Goal: Transaction & Acquisition: Subscribe to service/newsletter

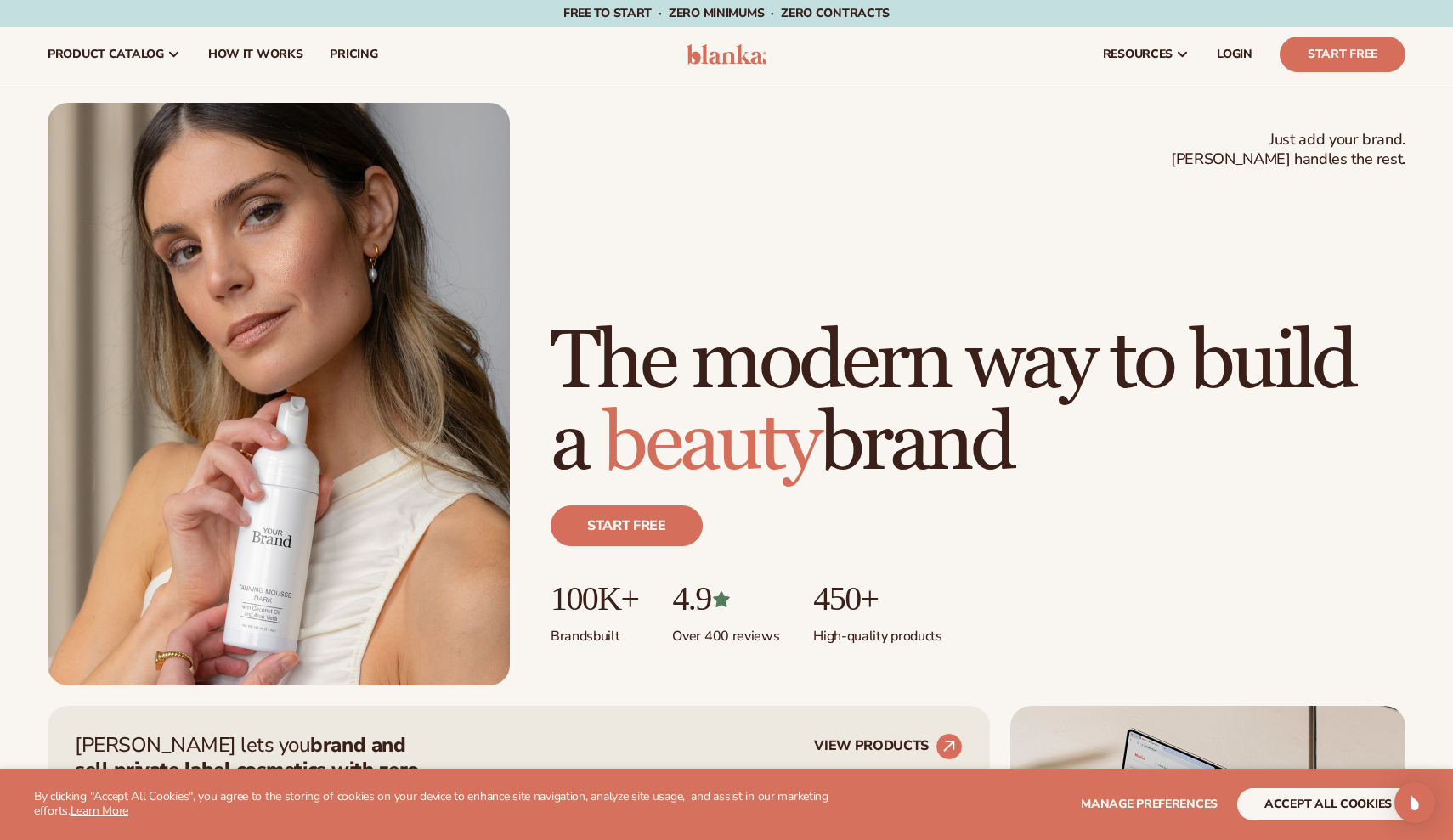
scroll to position [80, 0]
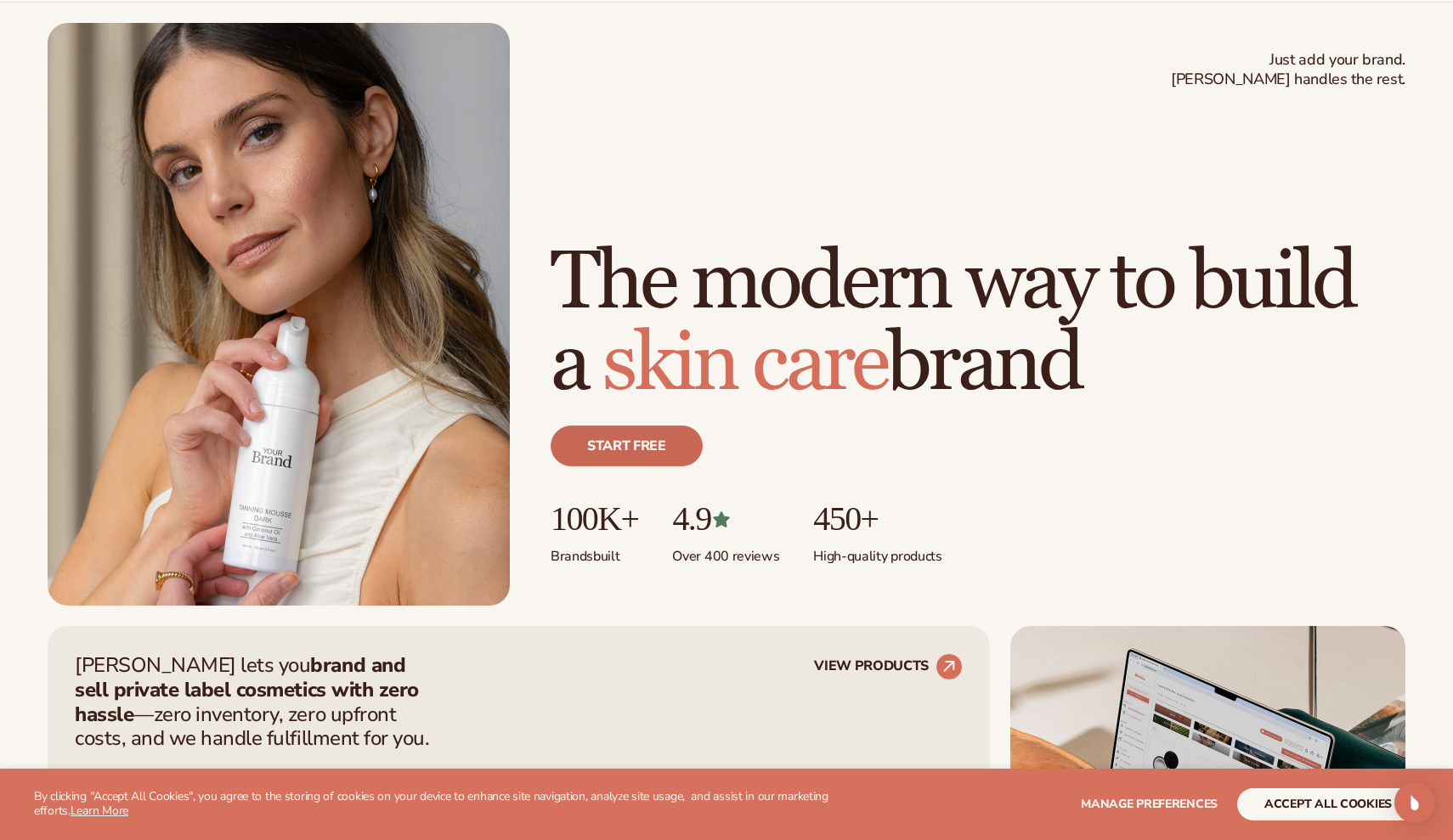
click at [583, 438] on link "Start free" at bounding box center [627, 445] width 152 height 40
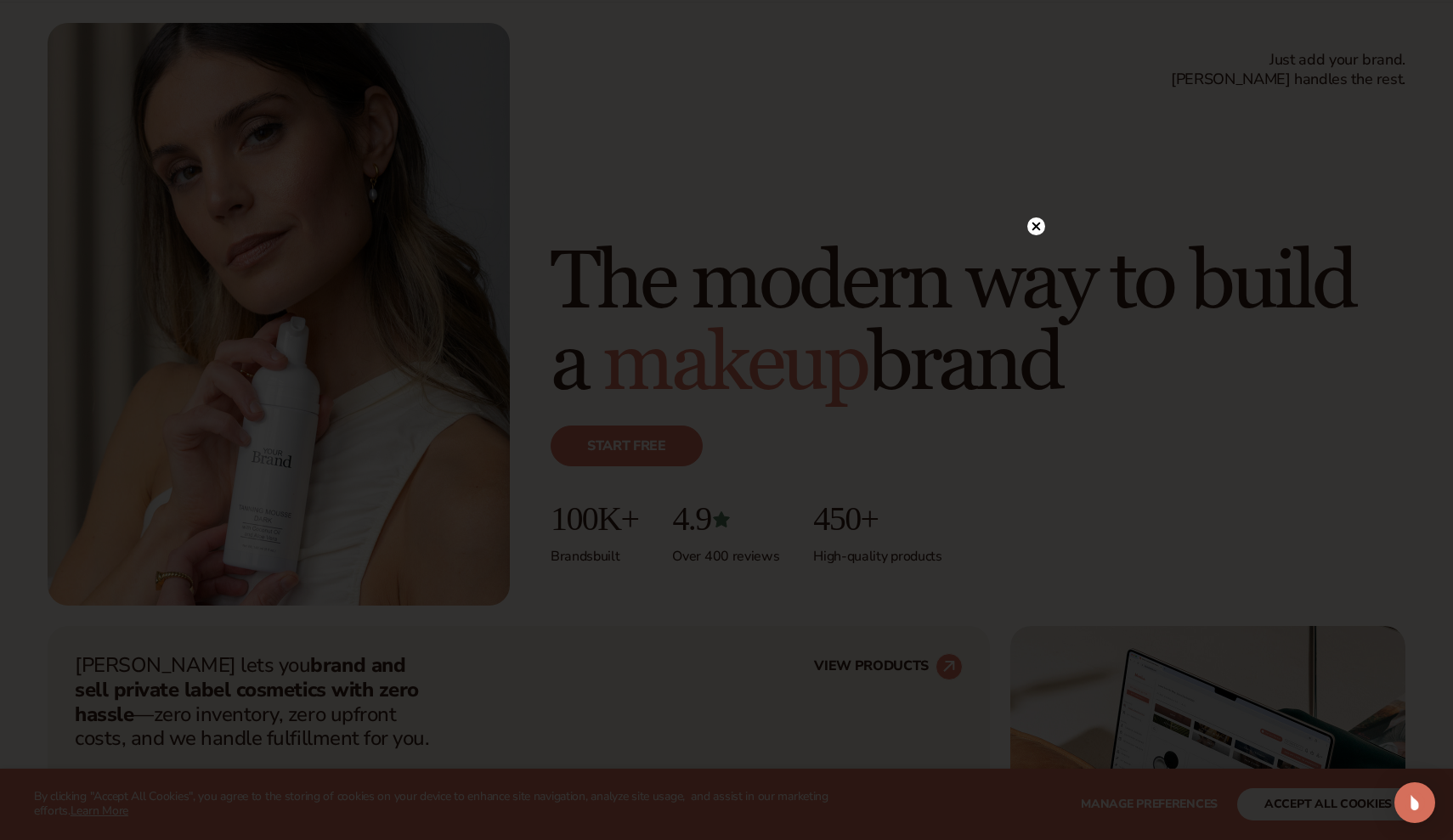
click at [1032, 219] on icon at bounding box center [1036, 226] width 18 height 18
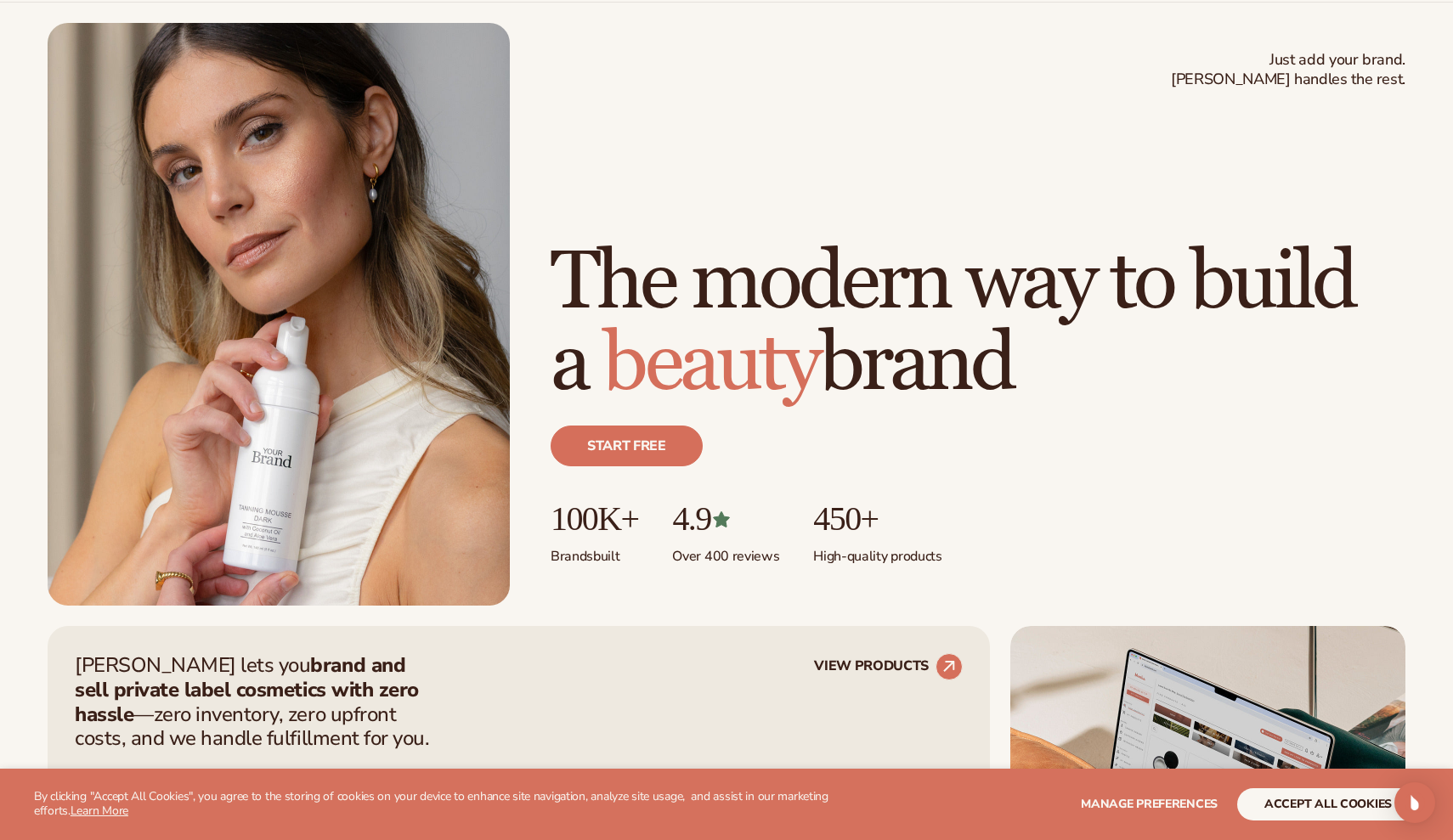
click at [976, 13] on div "Just add your brand. Blanka handles the rest. beauty,[MEDICAL_DATA],wellness,ma…" at bounding box center [726, 314] width 1453 height 623
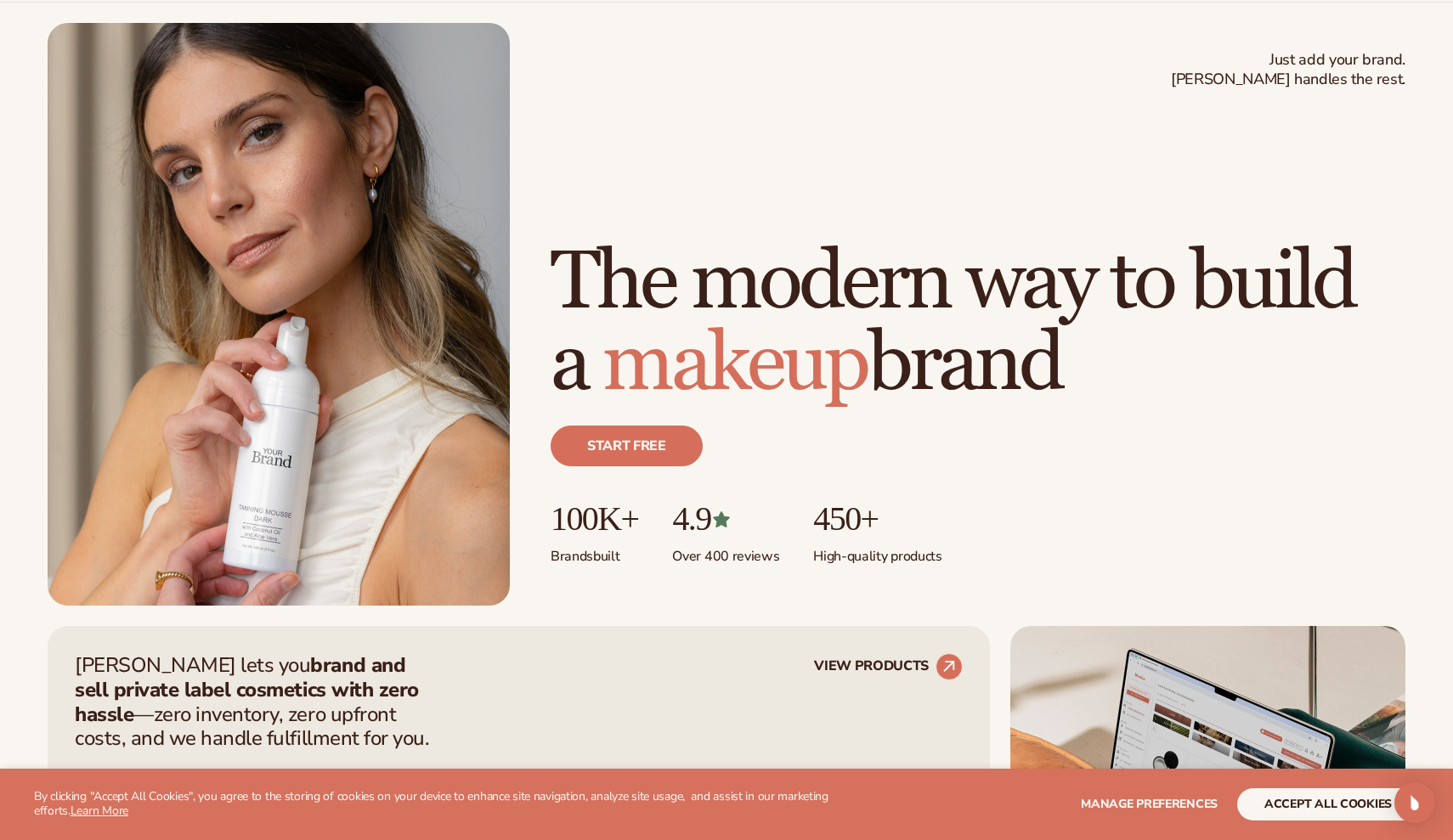
click at [1330, 799] on button "accept all cookies" at bounding box center [1328, 804] width 182 height 32
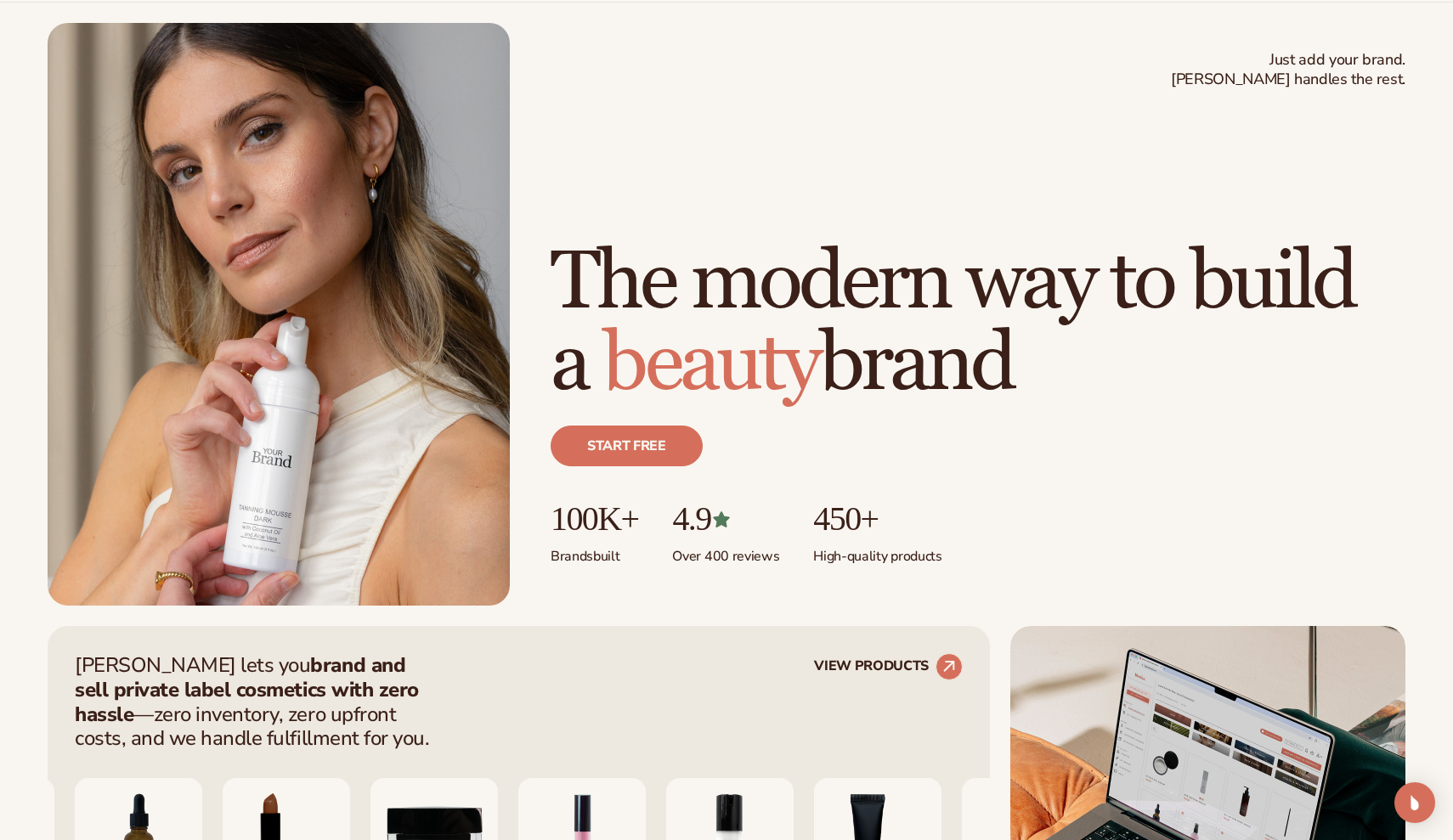
click at [951, 4] on div "Just add your brand. Blanka handles the rest. beauty,[MEDICAL_DATA],wellness,ma…" at bounding box center [726, 314] width 1453 height 623
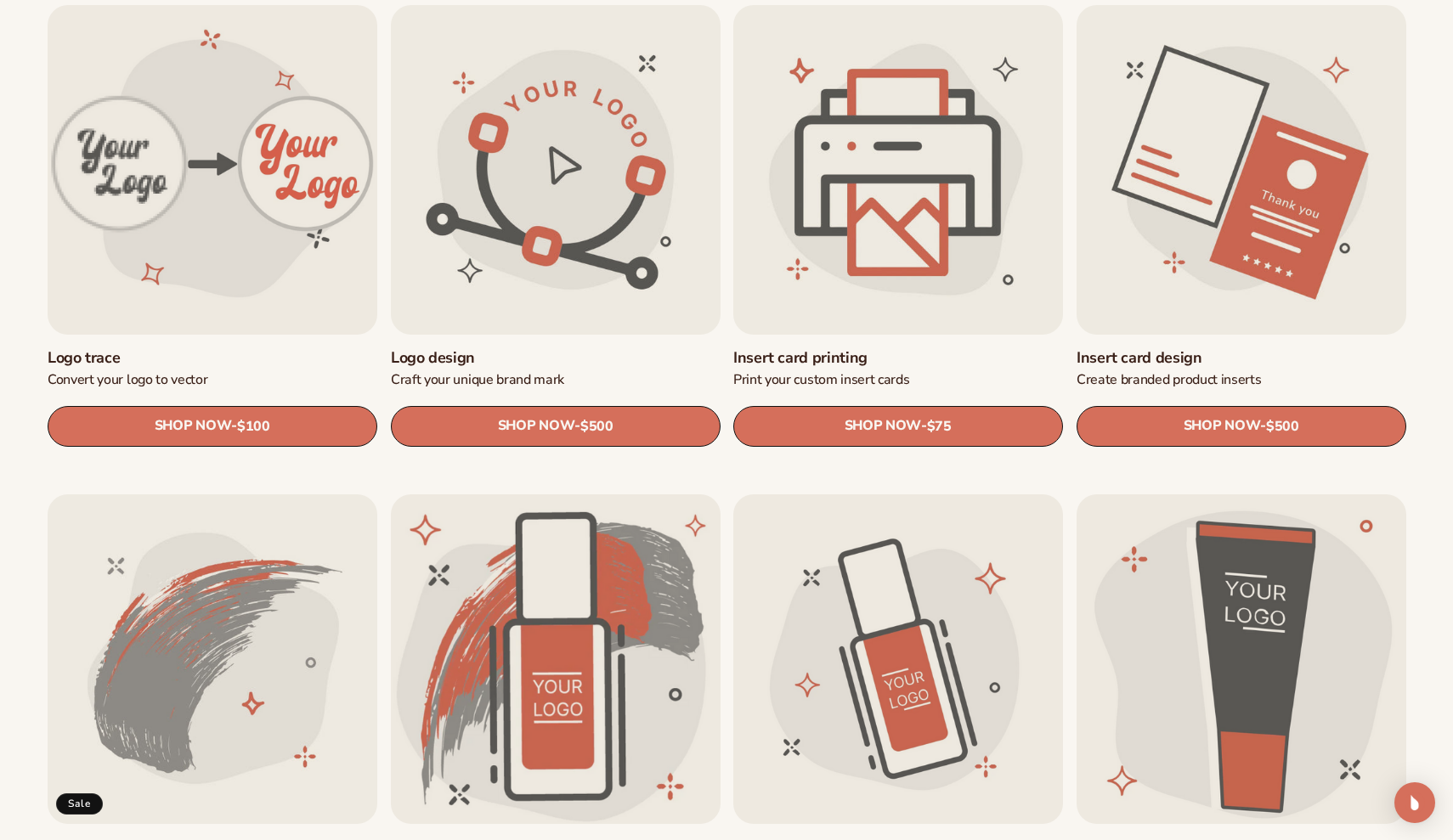
scroll to position [594, 0]
